Goal: Find specific page/section: Find specific page/section

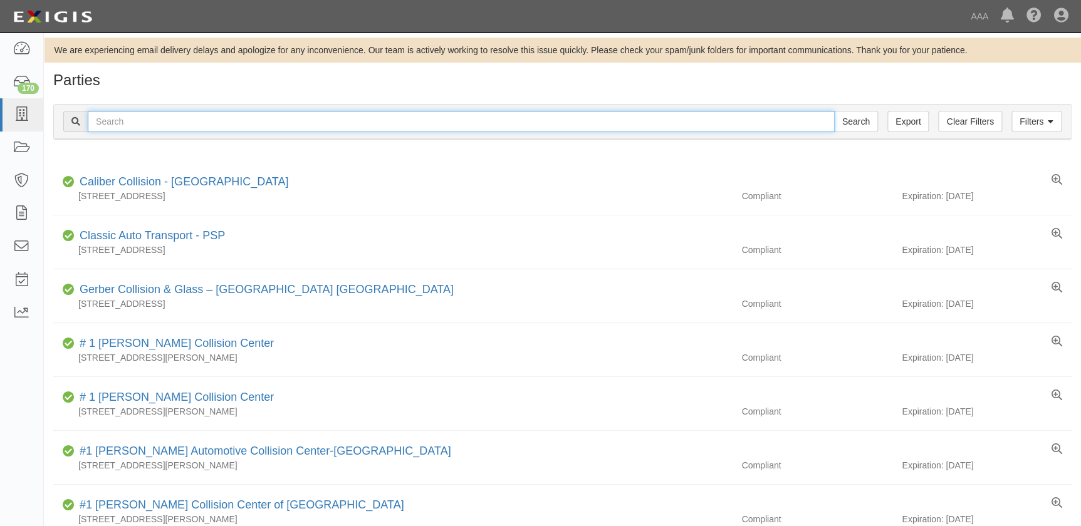
click at [275, 115] on input "text" at bounding box center [461, 121] width 747 height 21
type input "carstar"
click at [834, 111] on input "Search" at bounding box center [856, 121] width 44 height 21
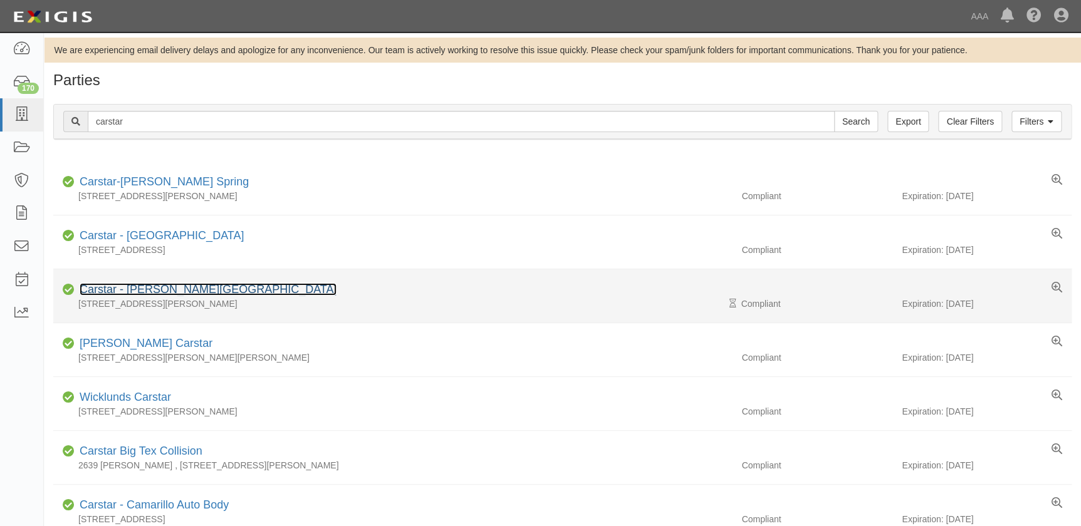
click at [166, 286] on link "Carstar - Balch Springs" at bounding box center [208, 289] width 257 height 13
